Goal: Information Seeking & Learning: Learn about a topic

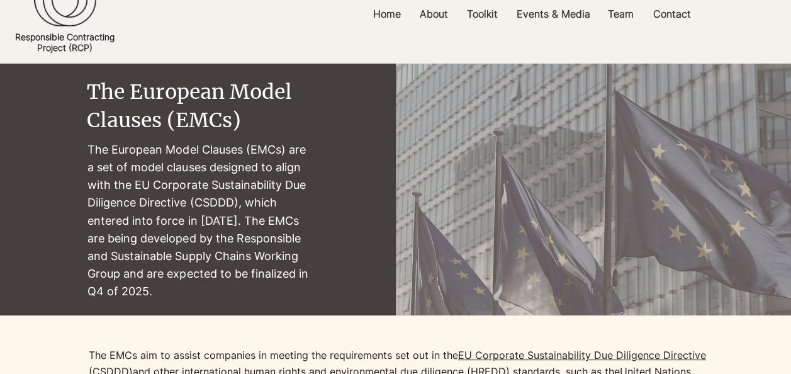
scroll to position [63, 0]
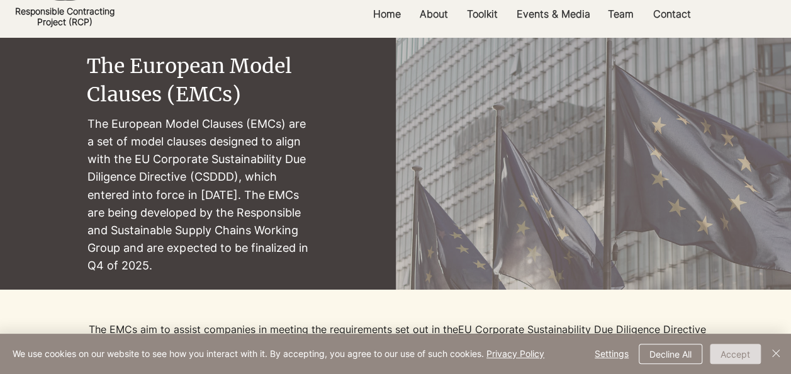
drag, startPoint x: 739, startPoint y: 354, endPoint x: 730, endPoint y: 348, distance: 10.5
click at [738, 353] on button "Accept" at bounding box center [735, 353] width 51 height 20
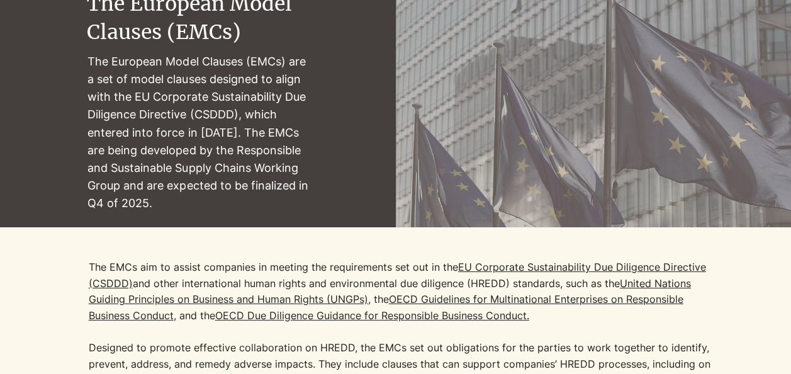
scroll to position [126, 0]
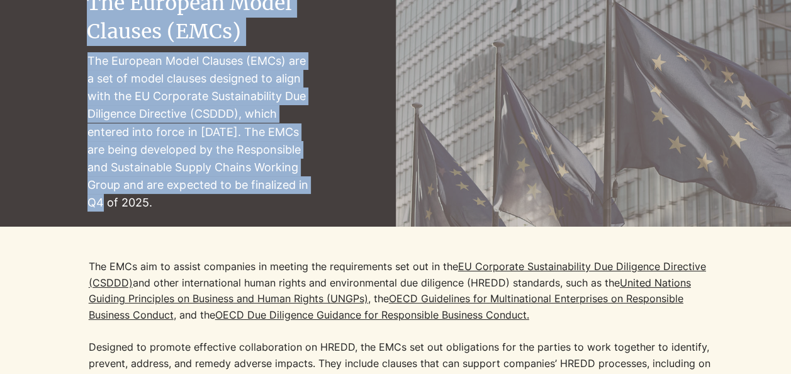
drag, startPoint x: 177, startPoint y: 203, endPoint x: 267, endPoint y: 212, distance: 91.0
click at [267, 212] on div "The European Model Clauses (EMCs) The [DEMOGRAPHIC_DATA] Model Clauses (EMCs) a…" at bounding box center [197, 100] width 221 height 252
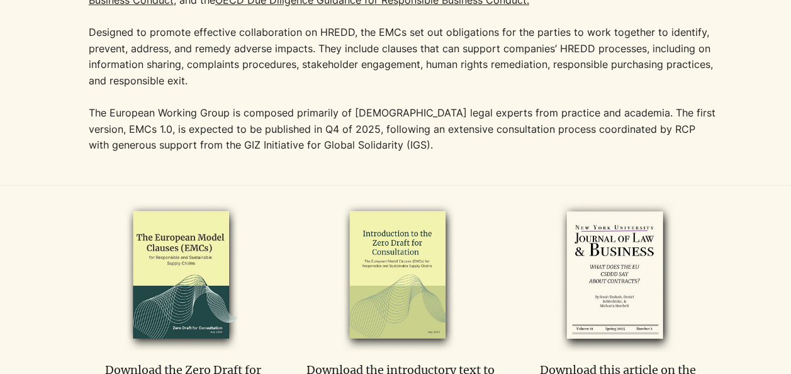
scroll to position [503, 0]
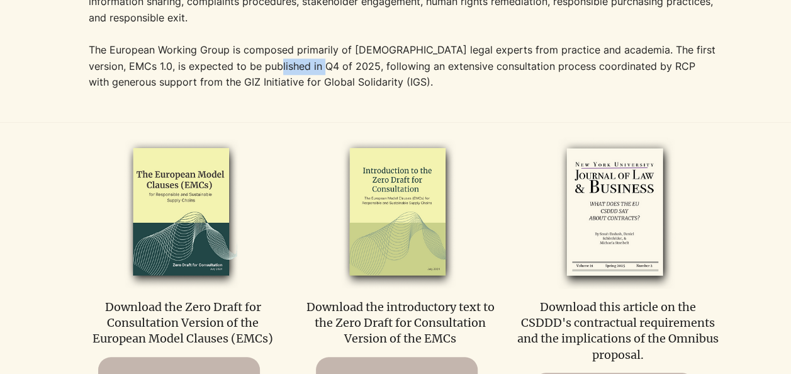
drag, startPoint x: 253, startPoint y: 65, endPoint x: 304, endPoint y: 63, distance: 51.0
click at [304, 63] on p "The European Working Group is composed primarily of [DEMOGRAPHIC_DATA] legal ex…" at bounding box center [403, 66] width 629 height 48
drag, startPoint x: 304, startPoint y: 63, endPoint x: 393, endPoint y: 87, distance: 91.9
click at [393, 87] on p "The European Working Group is composed primarily of [DEMOGRAPHIC_DATA] legal ex…" at bounding box center [403, 66] width 629 height 48
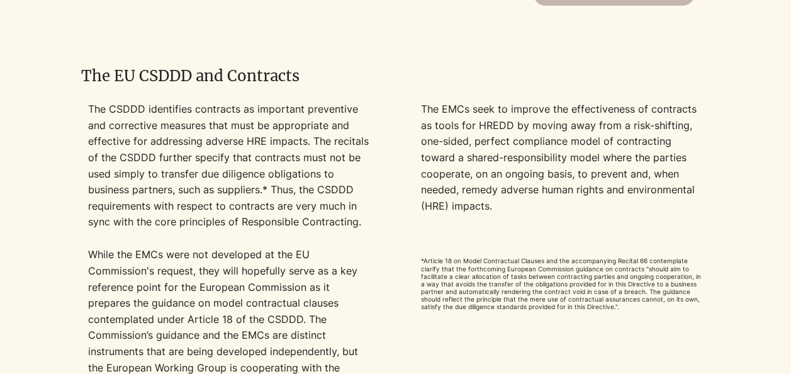
scroll to position [944, 0]
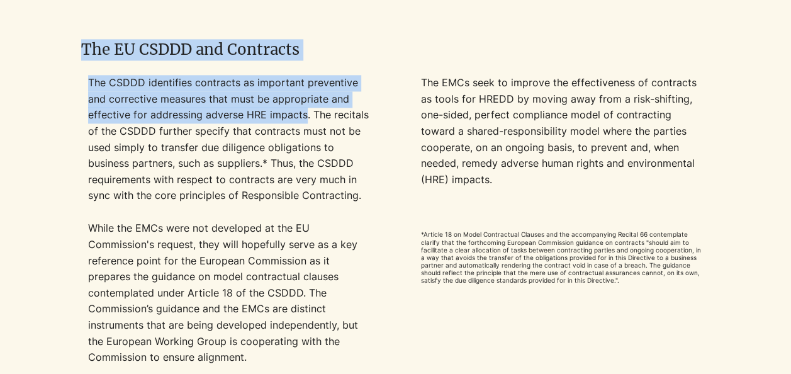
drag, startPoint x: 302, startPoint y: 118, endPoint x: 67, endPoint y: 89, distance: 237.1
click at [67, 89] on div "The EU CSDDD and Contracts The CSDDD identifies contracts as important preventi…" at bounding box center [395, 209] width 791 height 406
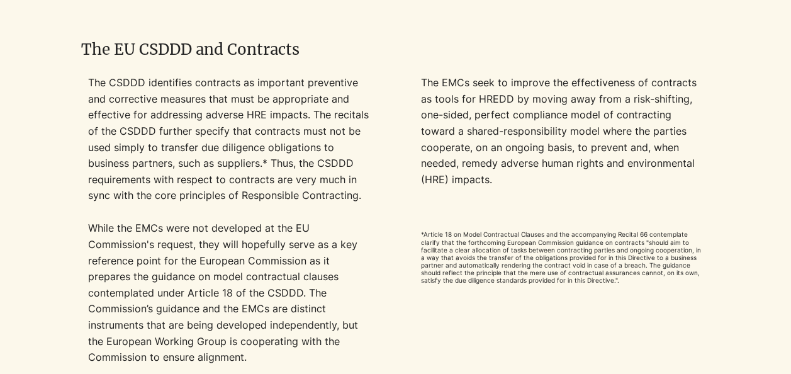
click at [190, 182] on p "The CSDDD identifies contracts as important preventive and corrective measures …" at bounding box center [229, 139] width 282 height 129
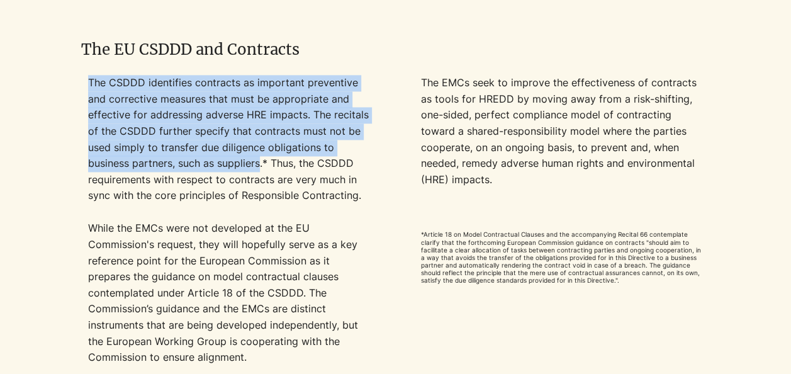
drag, startPoint x: 260, startPoint y: 170, endPoint x: 84, endPoint y: 137, distance: 179.2
click at [84, 137] on div "The CSDDD identifies contracts as important preventive and corrective measures …" at bounding box center [394, 236] width 627 height 322
drag, startPoint x: 84, startPoint y: 137, endPoint x: 148, endPoint y: 172, distance: 72.9
click at [148, 172] on p "The CSDDD identifies contracts as important preventive and corrective measures …" at bounding box center [229, 139] width 282 height 129
click at [157, 101] on p "The CSDDD identifies contracts as important preventive and corrective measures …" at bounding box center [229, 139] width 282 height 129
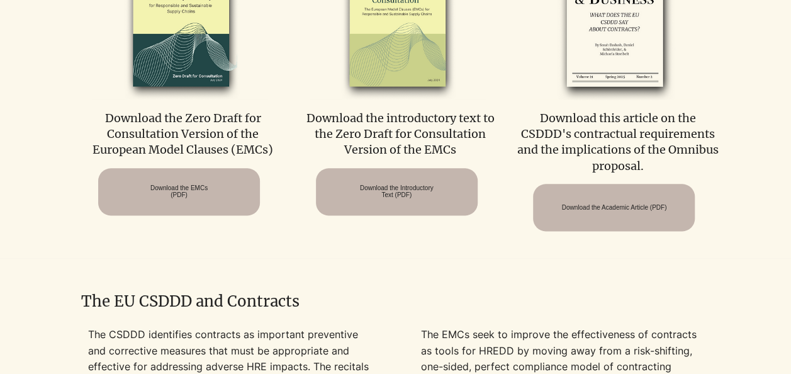
scroll to position [692, 0]
